Goal: Task Accomplishment & Management: Use online tool/utility

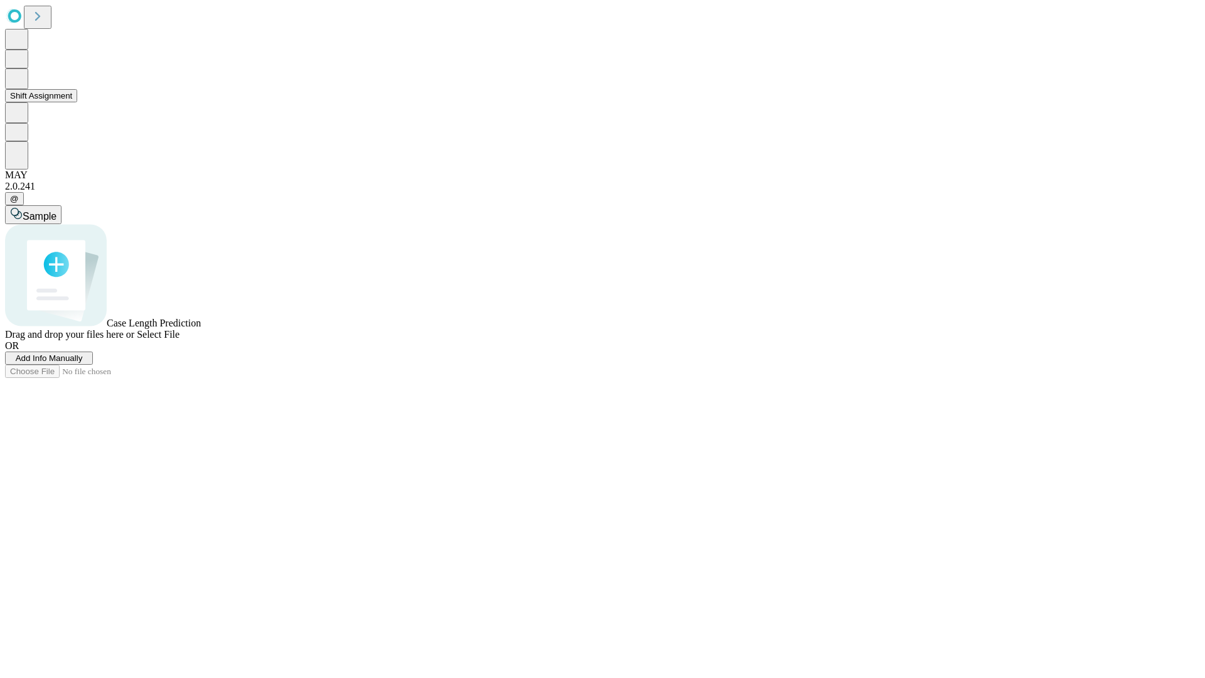
click at [77, 102] on button "Shift Assignment" at bounding box center [41, 95] width 72 height 13
